Goal: Information Seeking & Learning: Learn about a topic

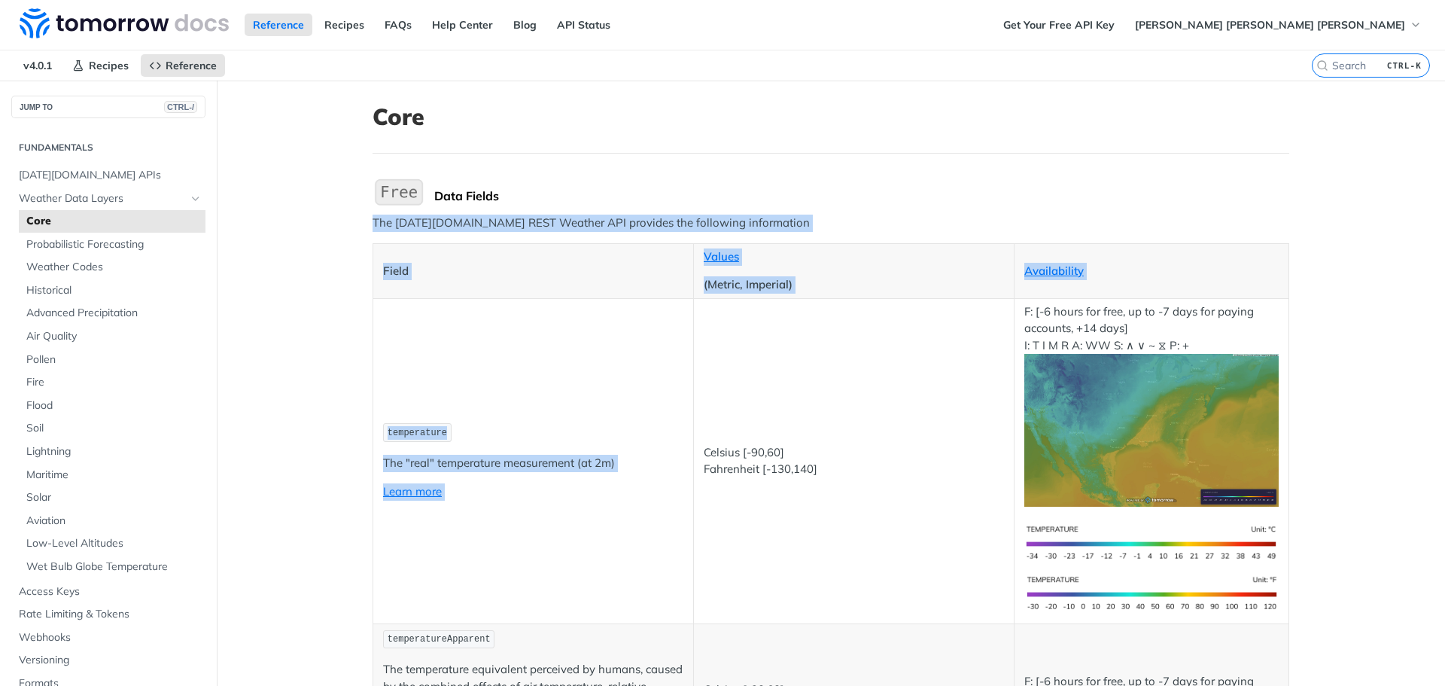
drag, startPoint x: 365, startPoint y: 216, endPoint x: 687, endPoint y: 300, distance: 333.0
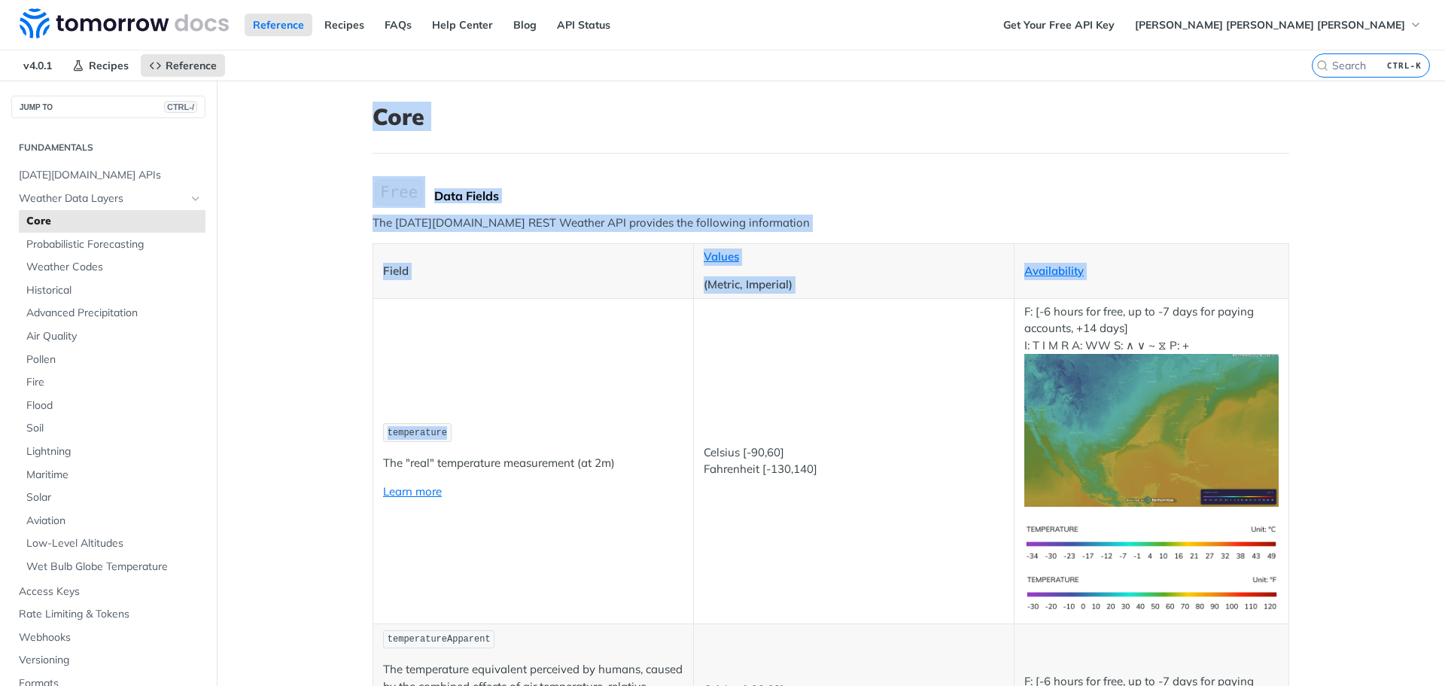
drag, startPoint x: 359, startPoint y: 111, endPoint x: 609, endPoint y: 394, distance: 377.0
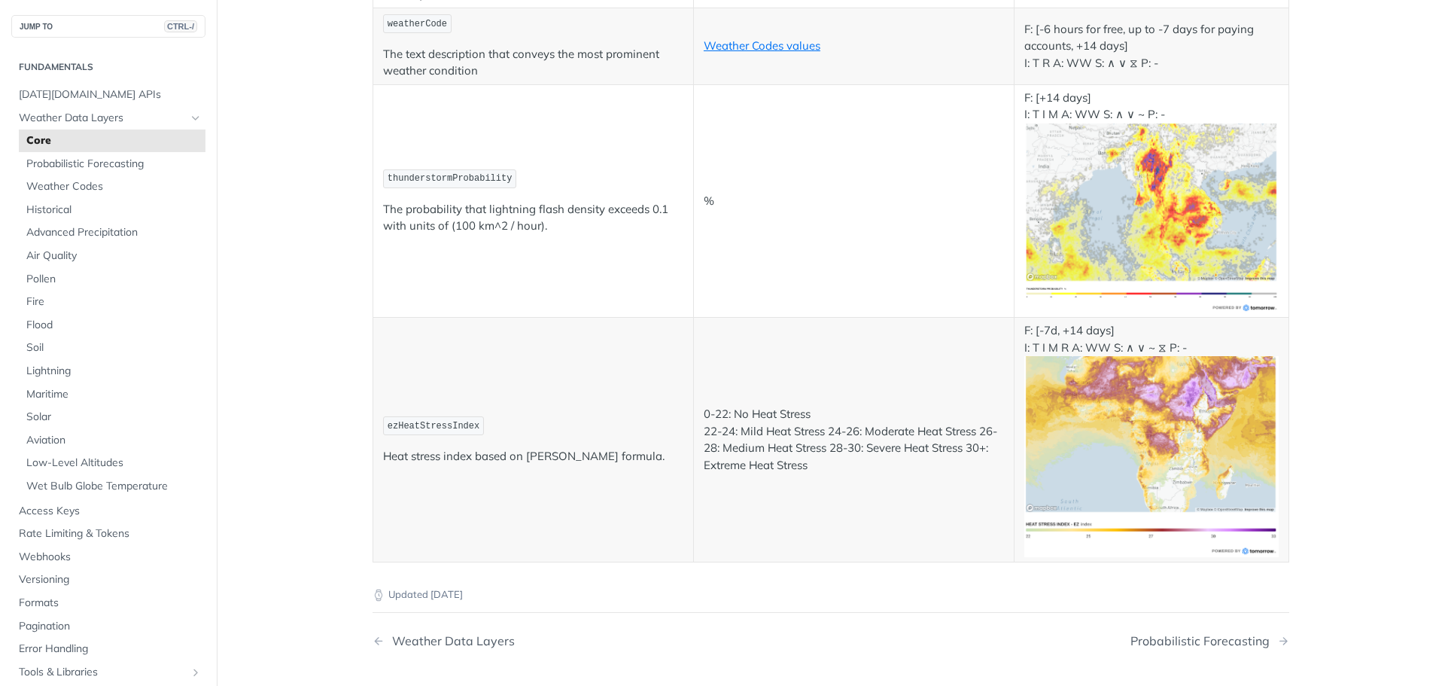
scroll to position [8314, 0]
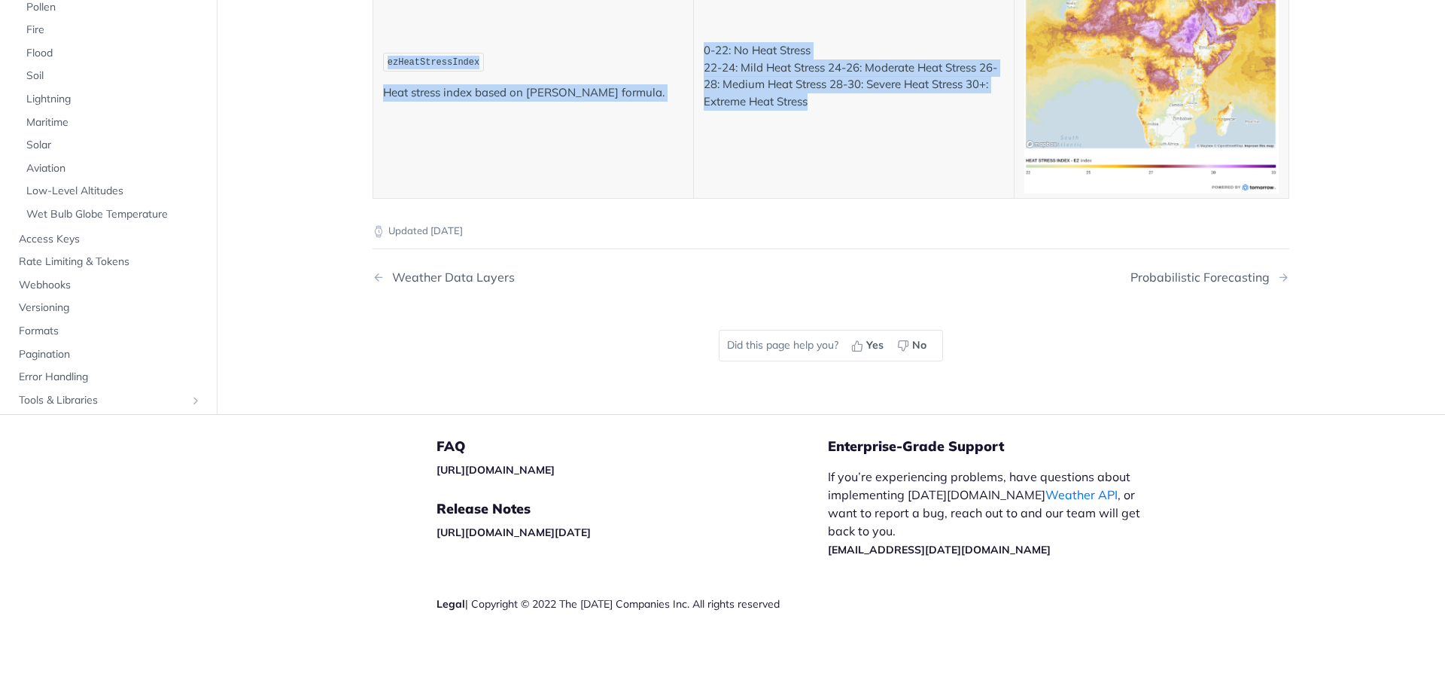
click at [976, 173] on td "0-22: No Heat Stress 22-24: Mild Heat Stress 24-26: Moderate Heat Stress 26-28:…" at bounding box center [853, 76] width 321 height 245
copy article "Core Data Fields The Tomorrow.io REST Weather API provides the following inform…"
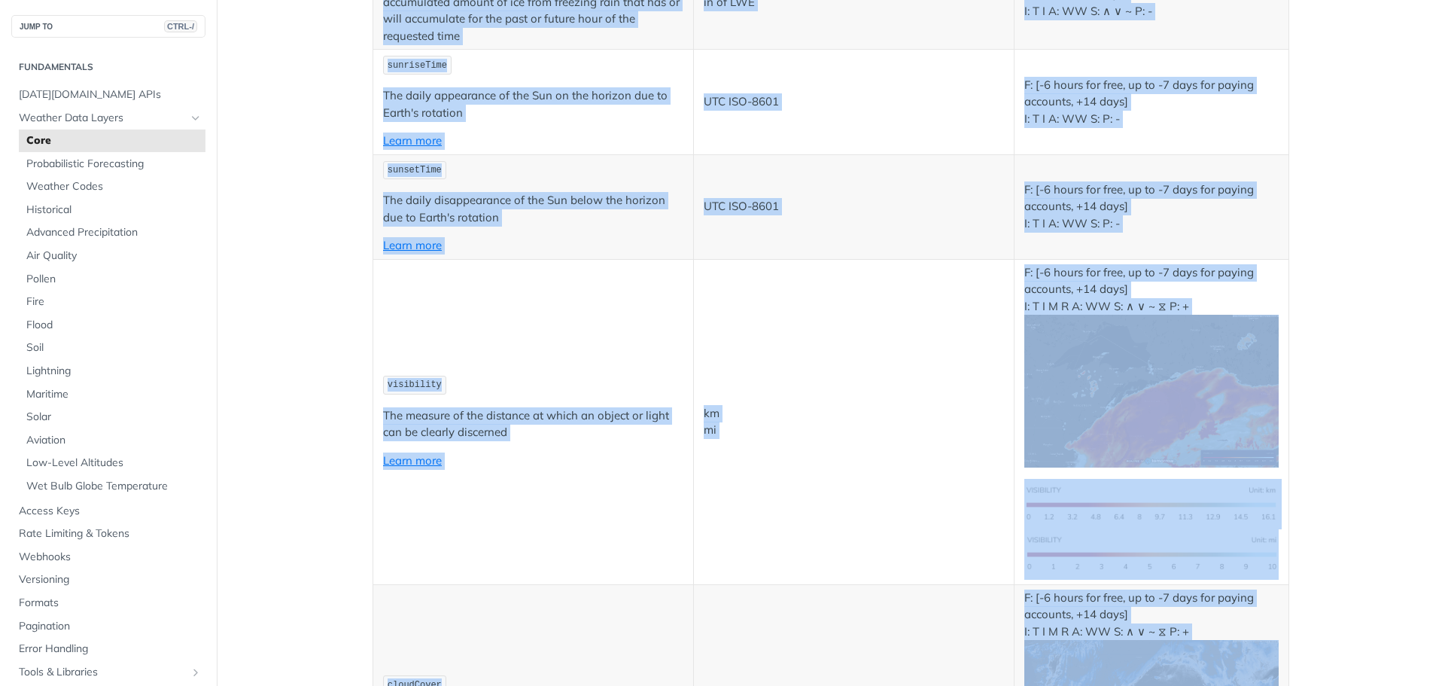
scroll to position [5002, 0]
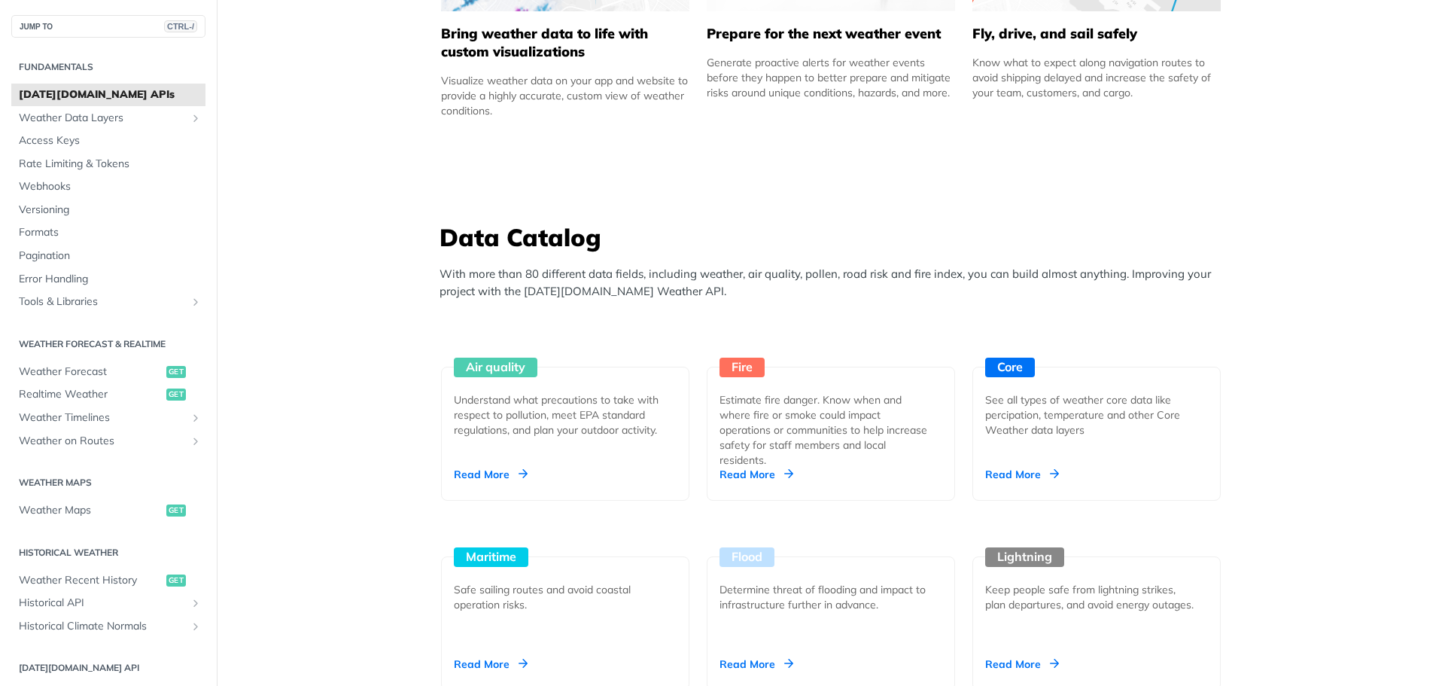
scroll to position [979, 0]
